Goal: Find specific page/section: Find specific page/section

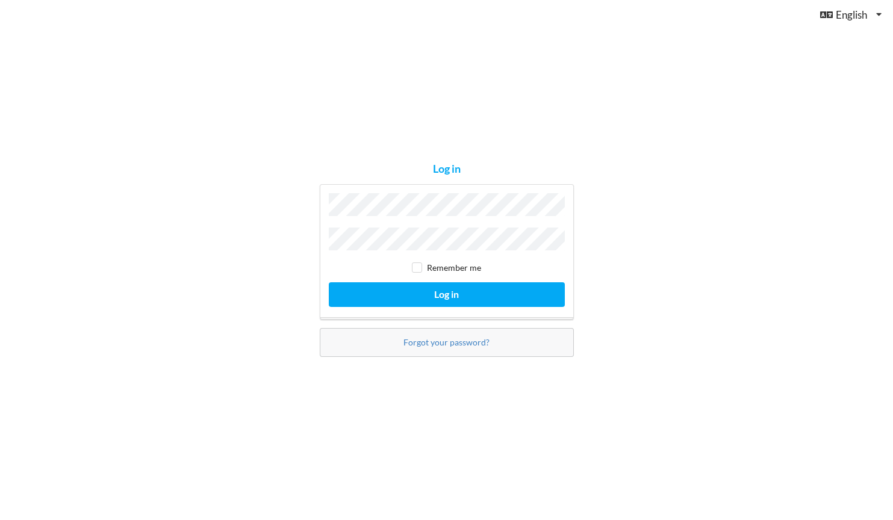
click at [412, 266] on input "checkbox" at bounding box center [417, 267] width 10 height 10
checkbox input "true"
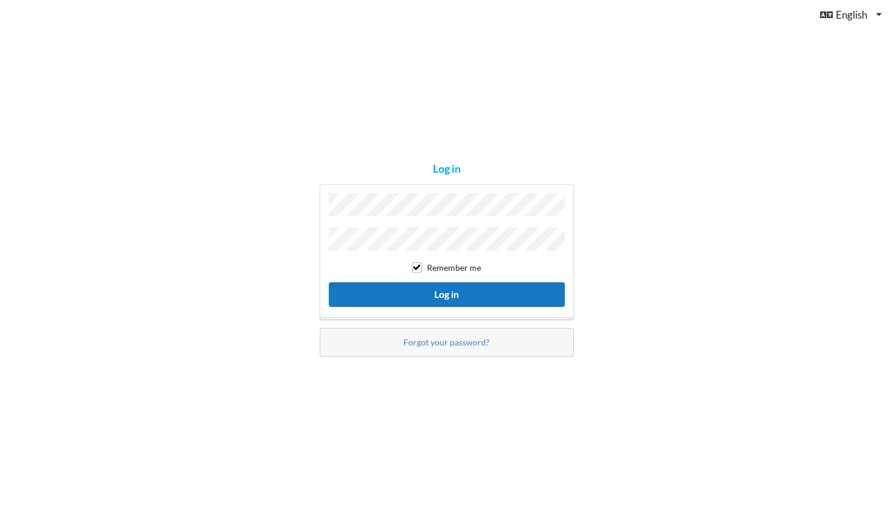
click at [409, 290] on button "Log in" at bounding box center [447, 294] width 236 height 25
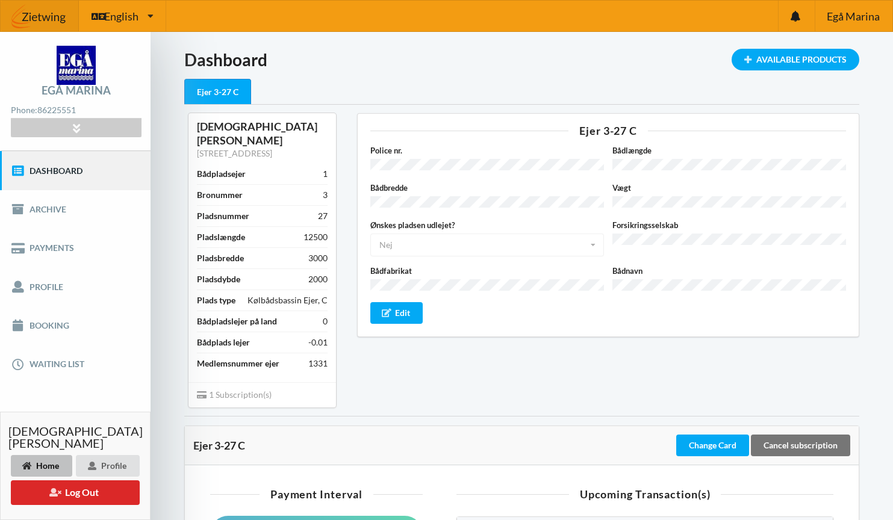
click at [312, 252] on div "3000" at bounding box center [317, 258] width 19 height 12
click at [313, 273] on div "2000" at bounding box center [317, 279] width 19 height 12
click at [327, 294] on div "Kølbådsbassin Ejer, C" at bounding box center [287, 300] width 80 height 12
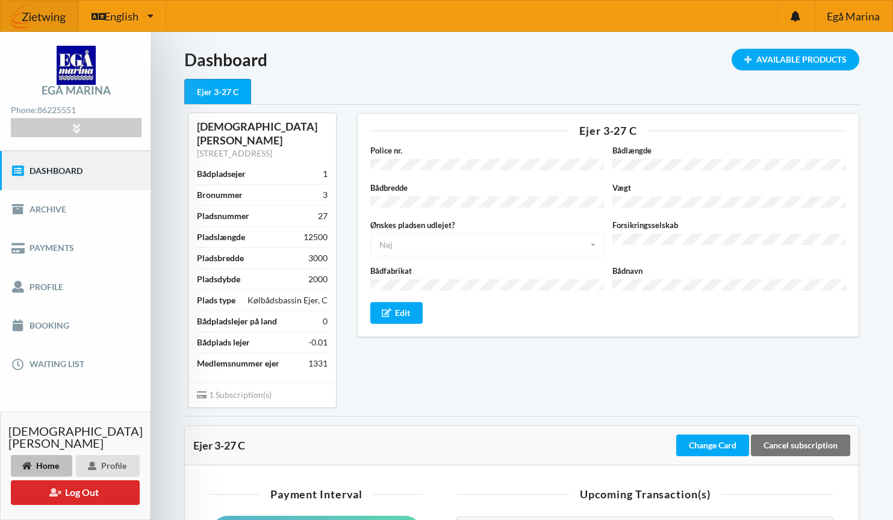
click at [327, 294] on div "Kølbådsbassin Ejer, C" at bounding box center [287, 300] width 80 height 12
click at [296, 311] on div "Bådpladslejer på land 0" at bounding box center [262, 321] width 131 height 21
click at [320, 311] on div "Bådpladslejer på land 0" at bounding box center [262, 321] width 131 height 21
drag, startPoint x: 311, startPoint y: 321, endPoint x: 331, endPoint y: 321, distance: 19.9
click at [331, 321] on div "[PERSON_NAME][GEOGRAPHIC_DATA][STREET_ADDRESS] Bronummer 3 Pladsnummer 27 Plads…" at bounding box center [261, 247] width 147 height 268
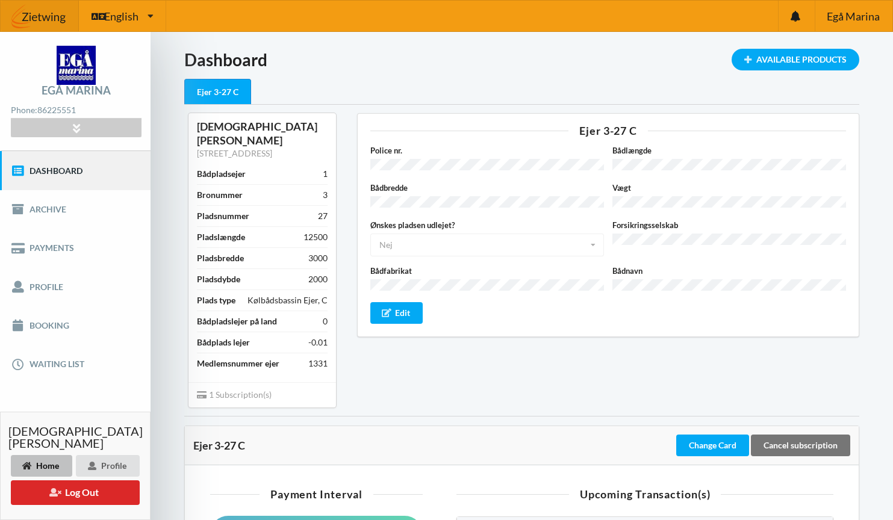
click at [576, 1] on div "English English [GEOGRAPHIC_DATA]" at bounding box center [446, 16] width 893 height 32
